Goal: Information Seeking & Learning: Learn about a topic

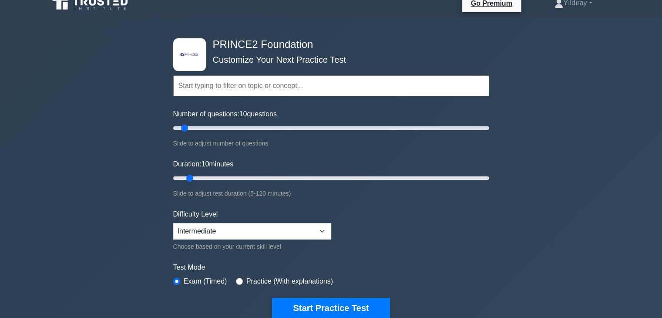
scroll to position [87, 0]
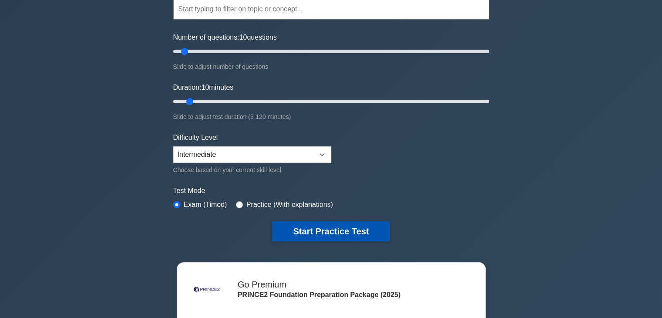
click at [373, 232] on button "Start Practice Test" at bounding box center [331, 231] width 118 height 20
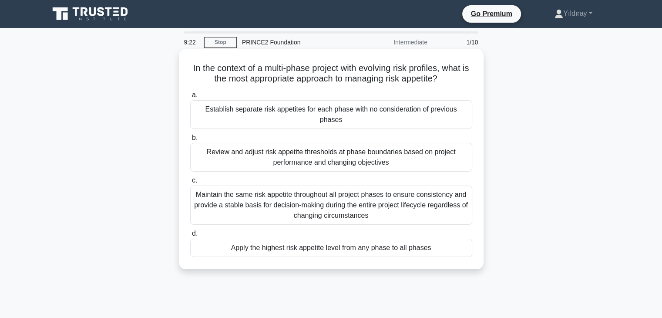
click at [427, 155] on div "Review and adjust risk appetite thresholds at phase boundaries based on project…" at bounding box center [331, 157] width 282 height 29
click at [190, 141] on input "b. Review and adjust risk appetite thresholds at phase boundaries based on proj…" at bounding box center [190, 138] width 0 height 6
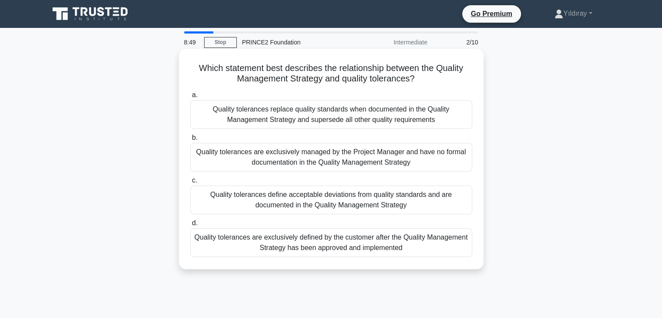
click at [337, 203] on div "Quality tolerances define acceptable deviations from quality standards and are …" at bounding box center [331, 199] width 282 height 29
click at [190, 183] on input "c. Quality tolerances define acceptable deviations from quality standards and a…" at bounding box center [190, 181] width 0 height 6
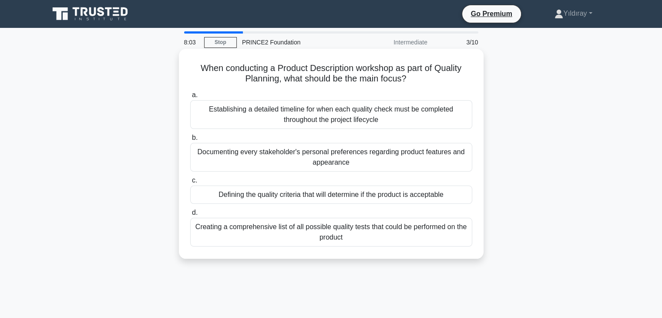
click at [322, 199] on div "Defining the quality criteria that will determine if the product is acceptable" at bounding box center [331, 194] width 282 height 18
click at [190, 183] on input "c. Defining the quality criteria that will determine if the product is acceptab…" at bounding box center [190, 181] width 0 height 6
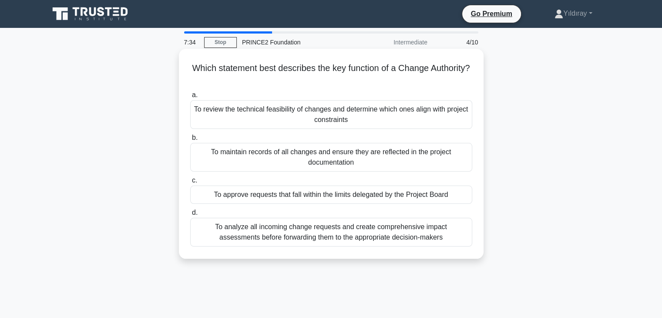
click at [377, 197] on div "To approve requests that fall within the limits delegated by the Project Board" at bounding box center [331, 194] width 282 height 18
click at [190, 183] on input "c. To approve requests that fall within the limits delegated by the Project Boa…" at bounding box center [190, 181] width 0 height 6
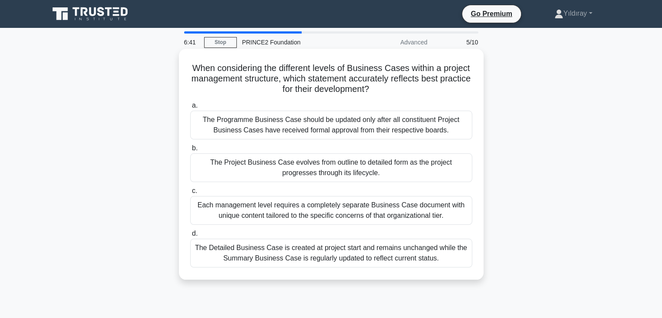
click at [391, 171] on div "The Project Business Case evolves from outline to detailed form as the project …" at bounding box center [331, 167] width 282 height 29
click at [190, 151] on input "b. The Project Business Case evolves from outline to detailed form as the proje…" at bounding box center [190, 148] width 0 height 6
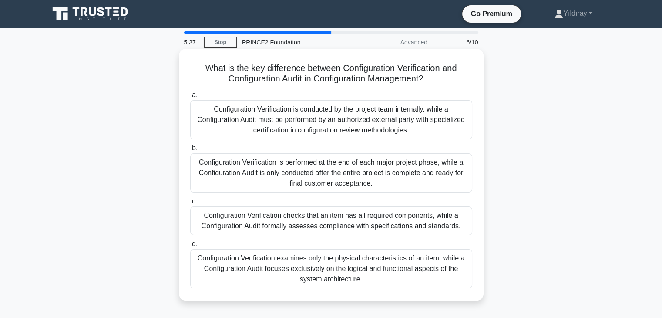
click at [397, 226] on div "Configuration Verification checks that an item has all required components, whi…" at bounding box center [331, 220] width 282 height 29
click at [190, 204] on input "c. Configuration Verification checks that an item has all required components, …" at bounding box center [190, 202] width 0 height 6
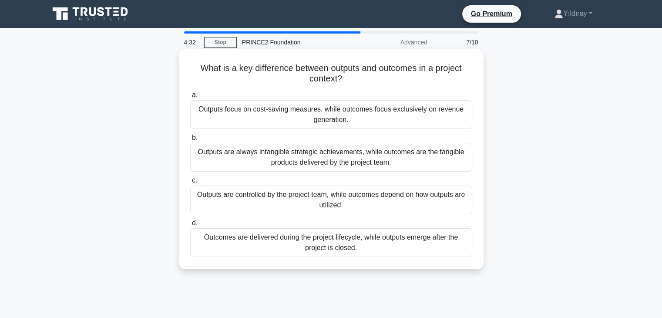
click at [407, 163] on div "Outputs are always intangible strategic achievements, while outcomes are the ta…" at bounding box center [331, 157] width 282 height 29
click at [190, 141] on input "b. Outputs are always intangible strategic achievements, while outcomes are the…" at bounding box center [190, 138] width 0 height 6
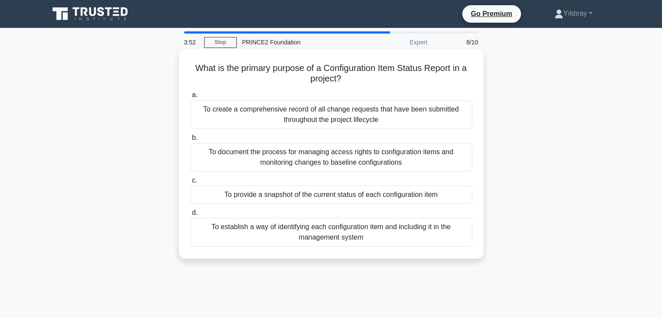
click at [312, 193] on div "To provide a snapshot of the current status of each configuration item" at bounding box center [331, 194] width 282 height 18
click at [190, 183] on input "c. To provide a snapshot of the current status of each configuration item" at bounding box center [190, 181] width 0 height 6
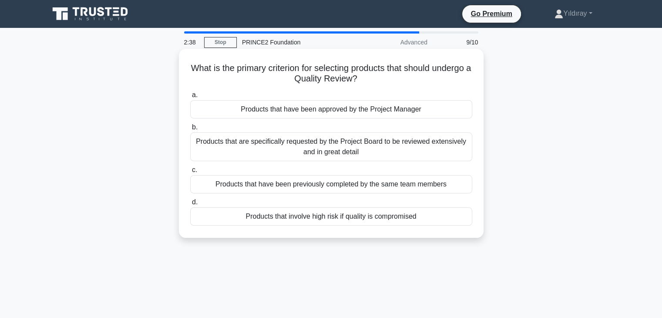
click at [387, 150] on div "Products that are specifically requested by the Project Board to be reviewed ex…" at bounding box center [331, 146] width 282 height 29
click at [190, 130] on input "b. Products that are specifically requested by the Project Board to be reviewed…" at bounding box center [190, 128] width 0 height 6
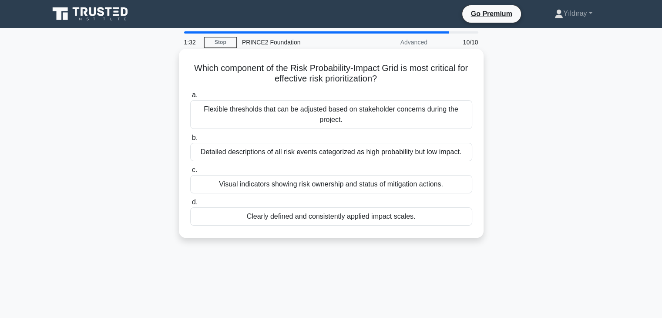
click at [343, 219] on div "Clearly defined and consistently applied impact scales." at bounding box center [331, 216] width 282 height 18
click at [190, 205] on input "d. Clearly defined and consistently applied impact scales." at bounding box center [190, 202] width 0 height 6
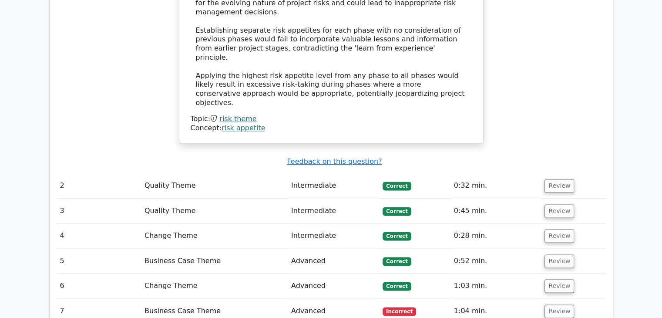
scroll to position [1071, 0]
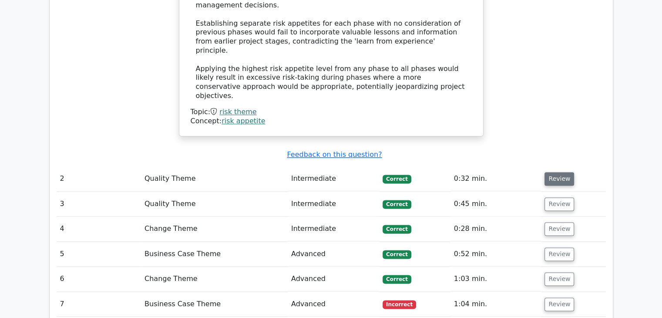
click at [559, 172] on button "Review" at bounding box center [560, 178] width 30 height 13
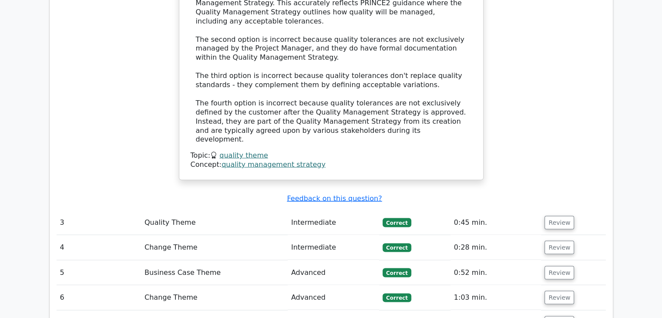
scroll to position [1559, 0]
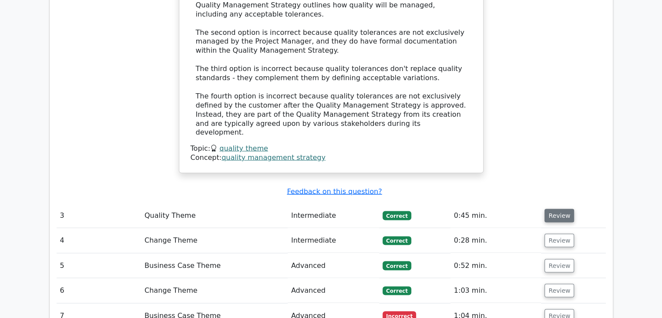
click at [555, 209] on button "Review" at bounding box center [560, 215] width 30 height 13
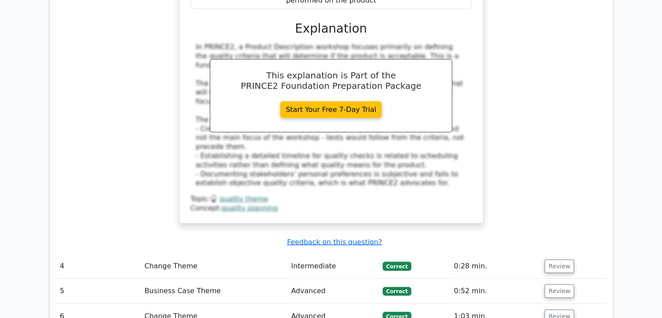
scroll to position [1977, 0]
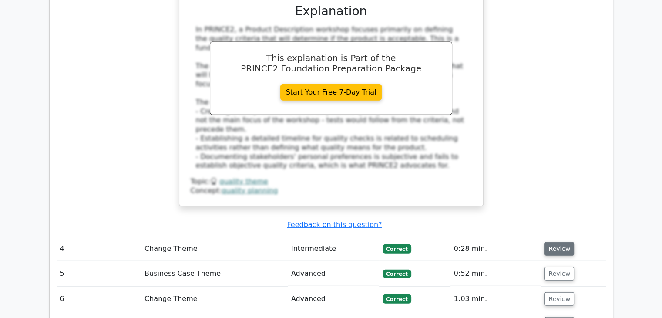
click at [559, 242] on button "Review" at bounding box center [560, 248] width 30 height 13
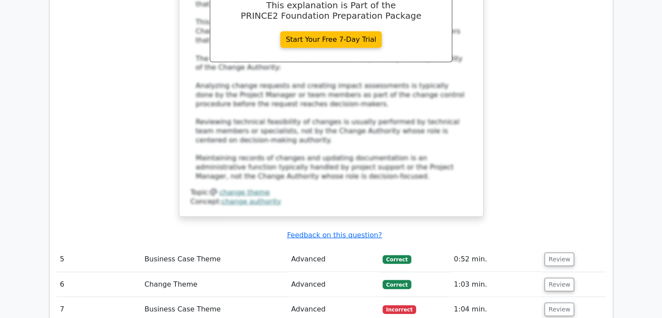
scroll to position [2482, 0]
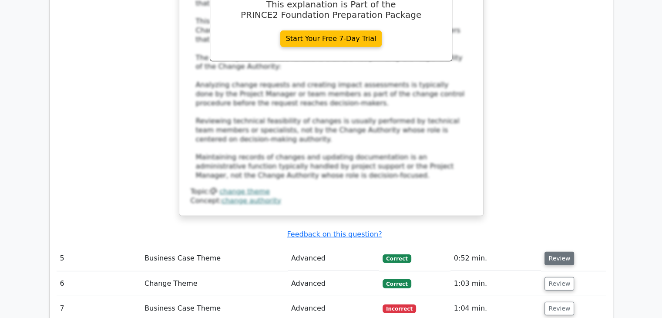
click at [554, 252] on button "Review" at bounding box center [560, 258] width 30 height 13
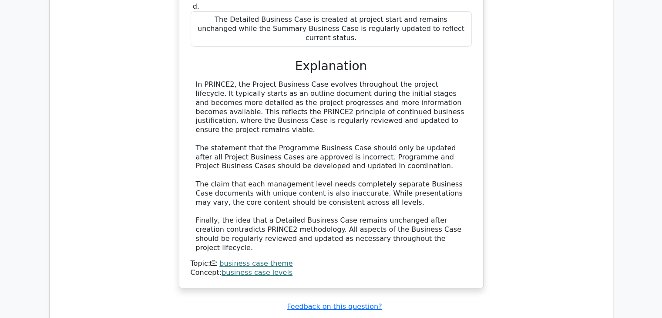
scroll to position [2952, 0]
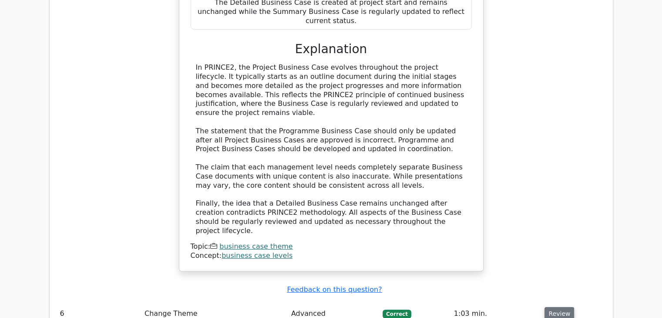
click at [548, 307] on button "Review" at bounding box center [560, 313] width 30 height 13
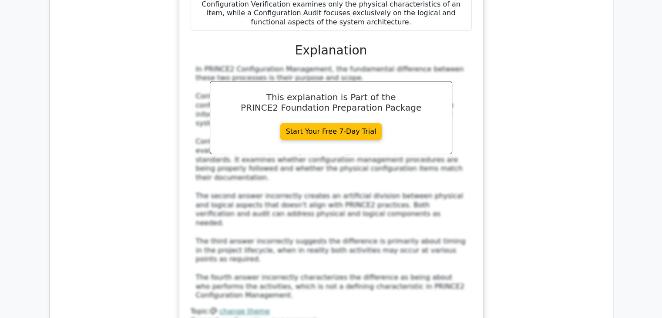
scroll to position [3492, 0]
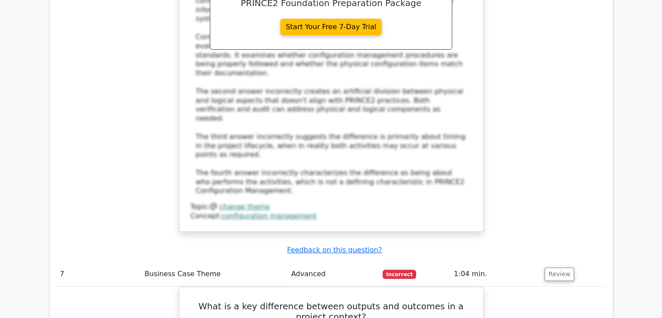
scroll to position [3597, 0]
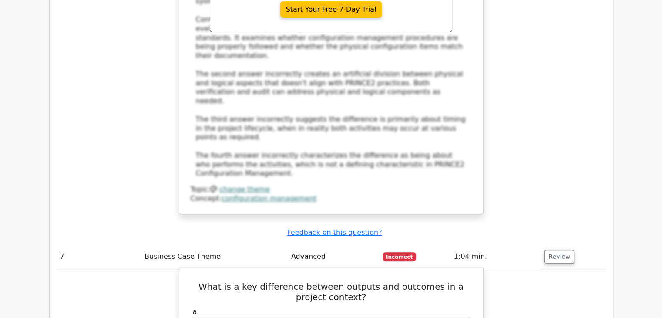
drag, startPoint x: 199, startPoint y: 180, endPoint x: 351, endPoint y: 194, distance: 152.6
copy div "Outputs are controlled by the project team, while outcomes depend on how output…"
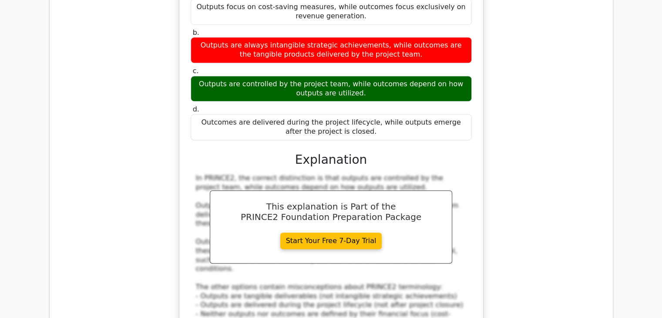
scroll to position [3945, 0]
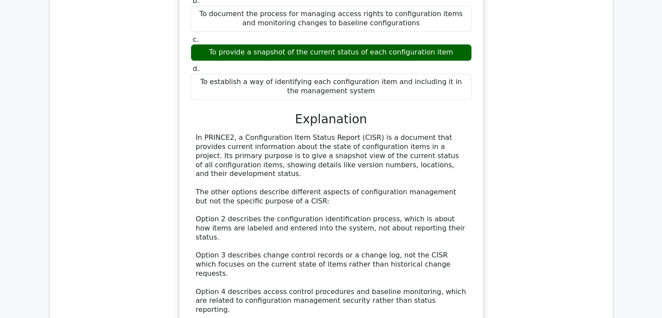
scroll to position [4424, 0]
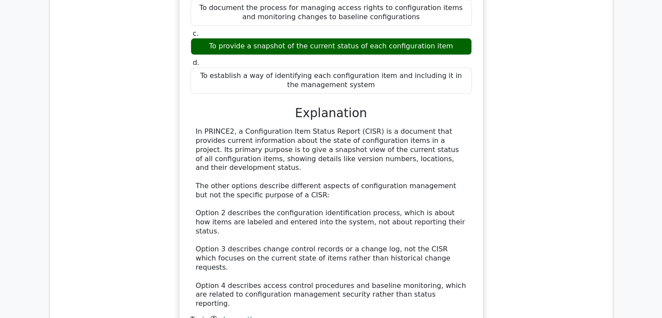
drag, startPoint x: 557, startPoint y: 115, endPoint x: 545, endPoint y: 135, distance: 22.5
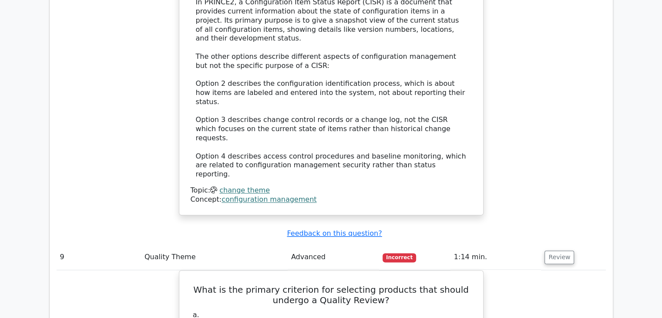
scroll to position [4555, 0]
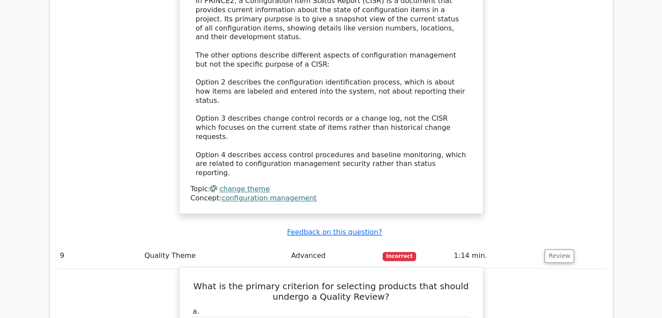
drag, startPoint x: 243, startPoint y: 153, endPoint x: 421, endPoint y: 158, distance: 178.2
copy div "Products that involve high risk if quality is compromised"
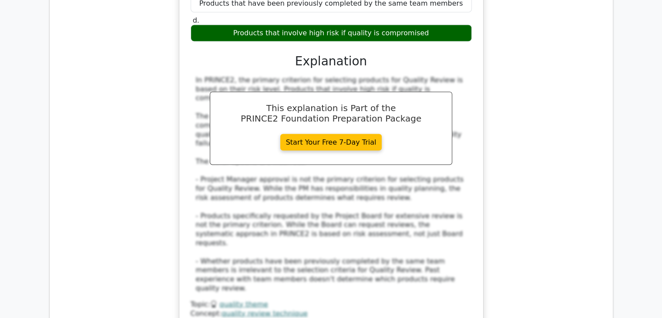
scroll to position [4946, 0]
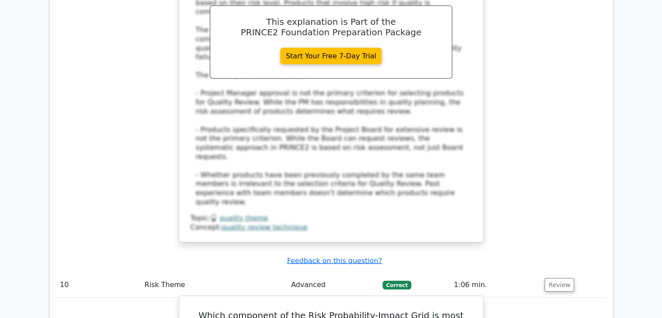
scroll to position [5033, 0]
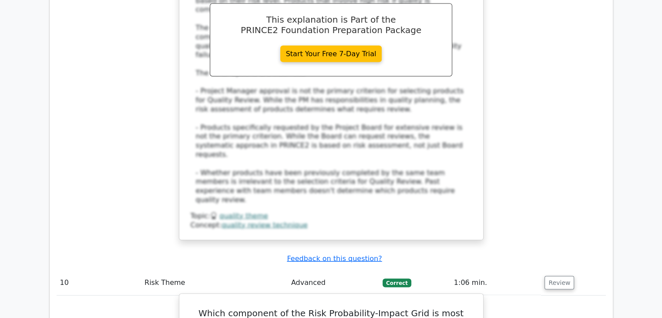
drag, startPoint x: 245, startPoint y: 162, endPoint x: 416, endPoint y: 162, distance: 171.1
copy div "Clearly defined and consistently applied impact scales."
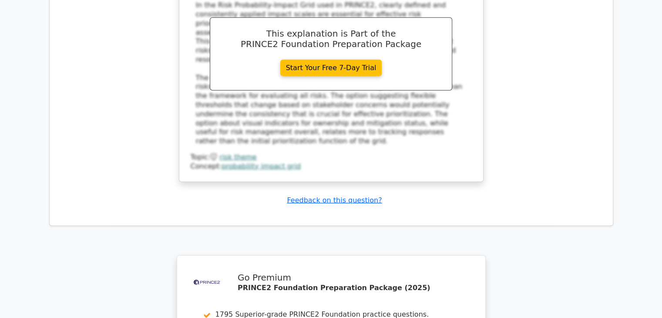
scroll to position [5537, 0]
